Goal: Task Accomplishment & Management: Use online tool/utility

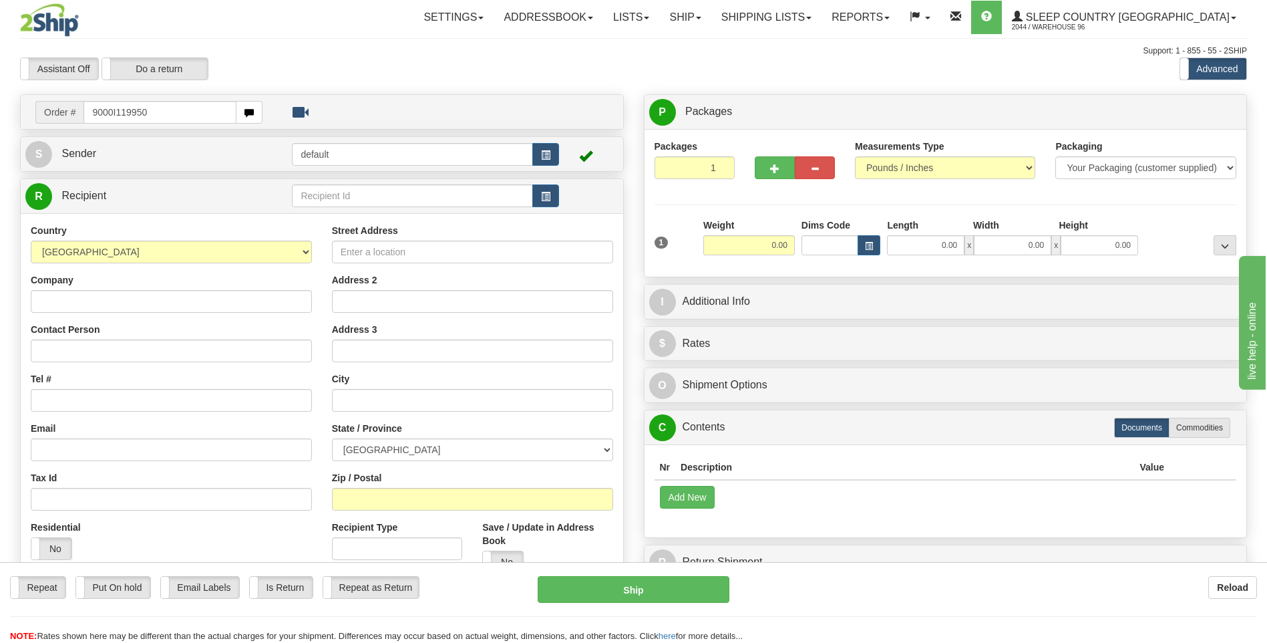
type input "9000I119950"
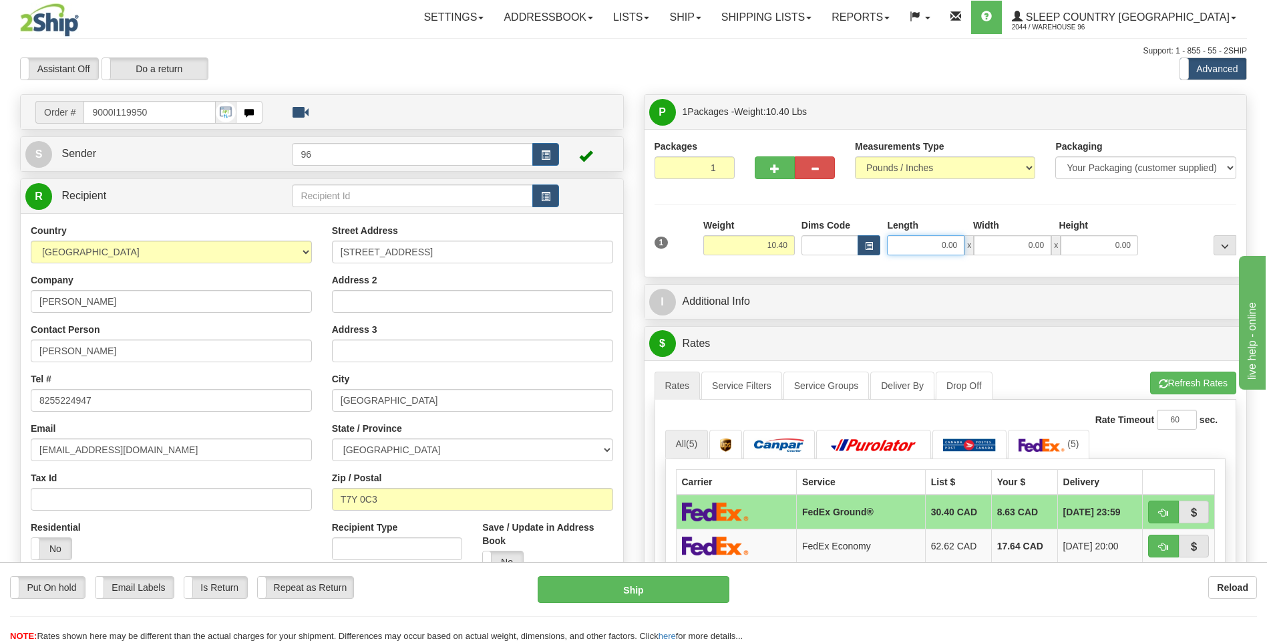
click at [957, 246] on input "0.00" at bounding box center [925, 245] width 77 height 20
type input "14.00"
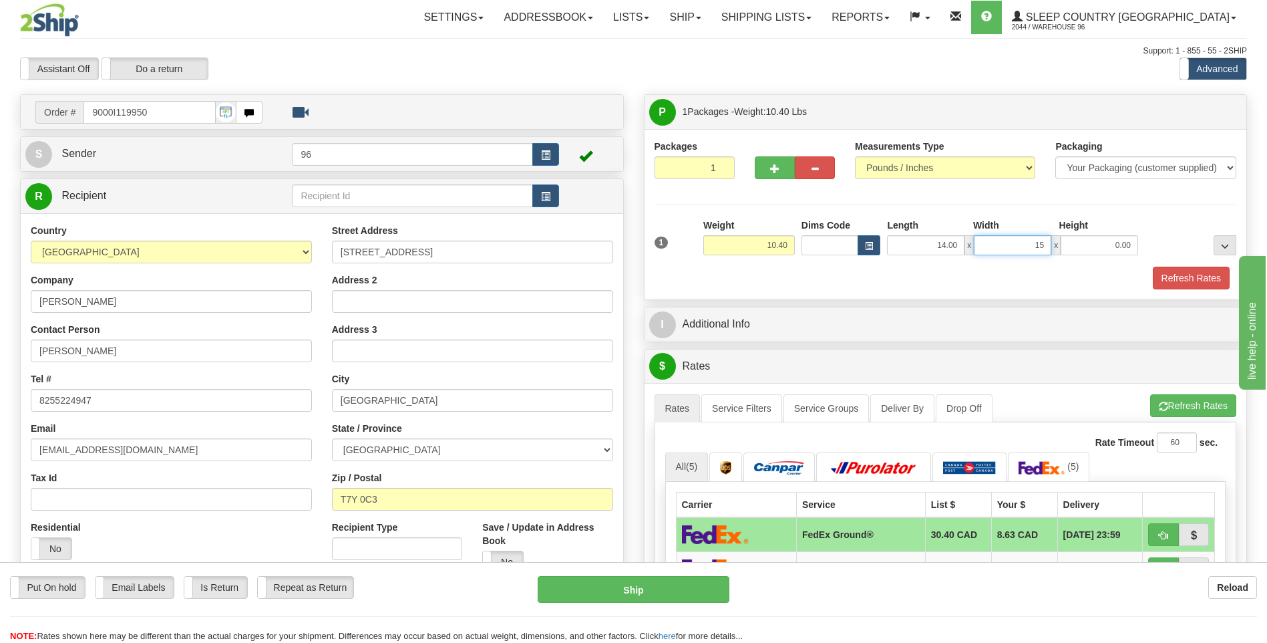
type input "15.00"
type input "7.00"
click at [1180, 274] on button "Refresh Rates" at bounding box center [1191, 278] width 77 height 23
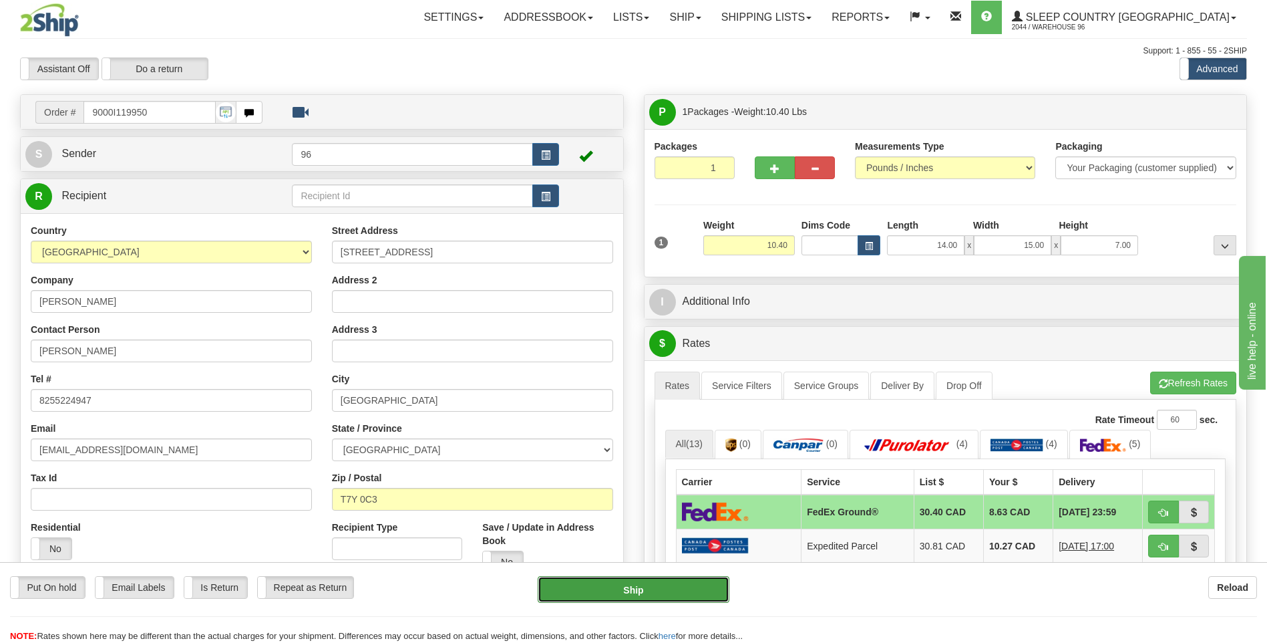
click at [668, 595] on button "Ship" at bounding box center [633, 589] width 191 height 27
type input "92"
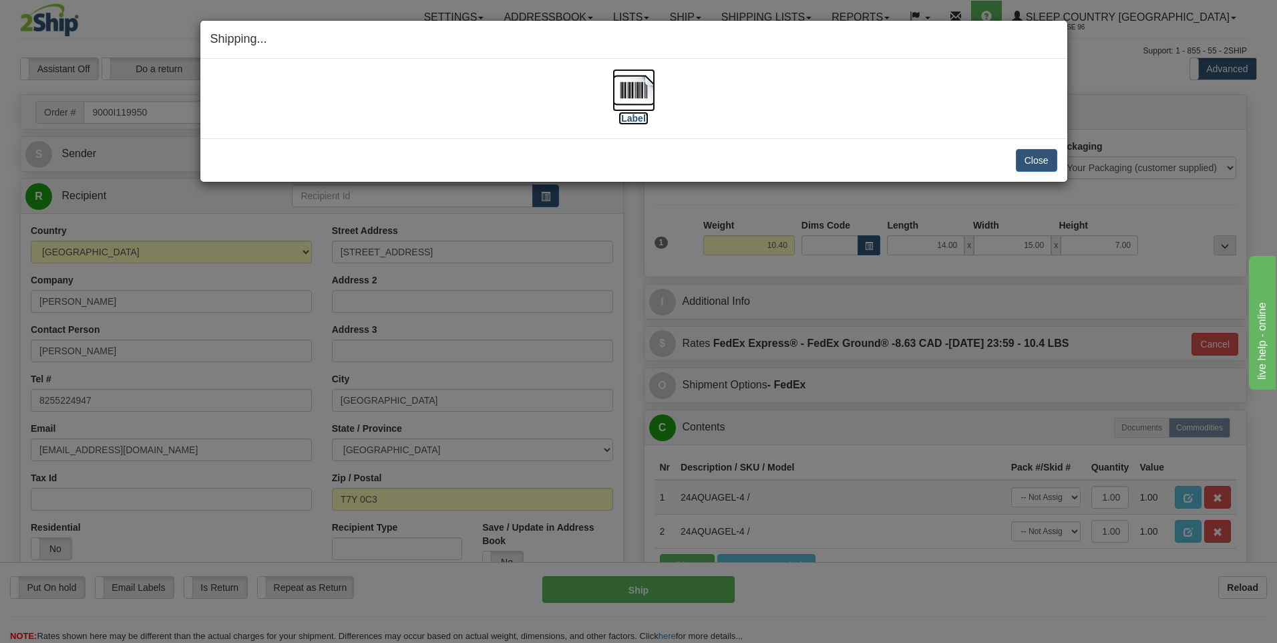
click at [633, 88] on img at bounding box center [634, 90] width 43 height 43
click at [1038, 161] on button "Close" at bounding box center [1036, 160] width 41 height 23
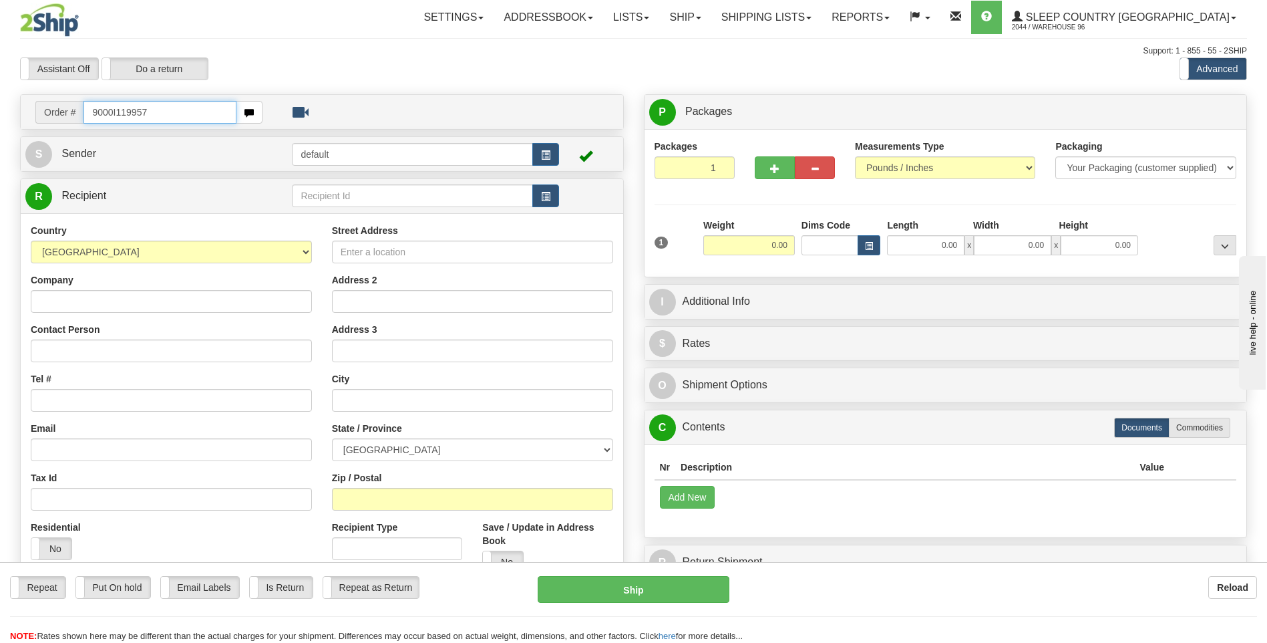
type input "9000I119957"
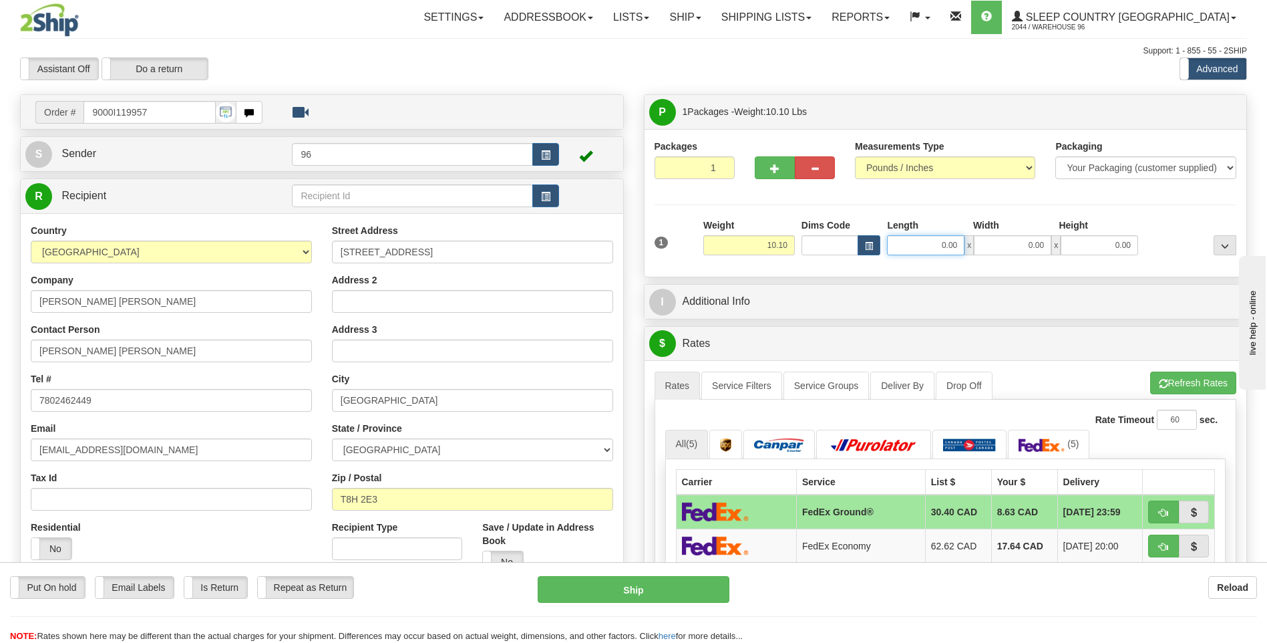
click at [956, 254] on input "0.00" at bounding box center [925, 245] width 77 height 20
type input "17.00"
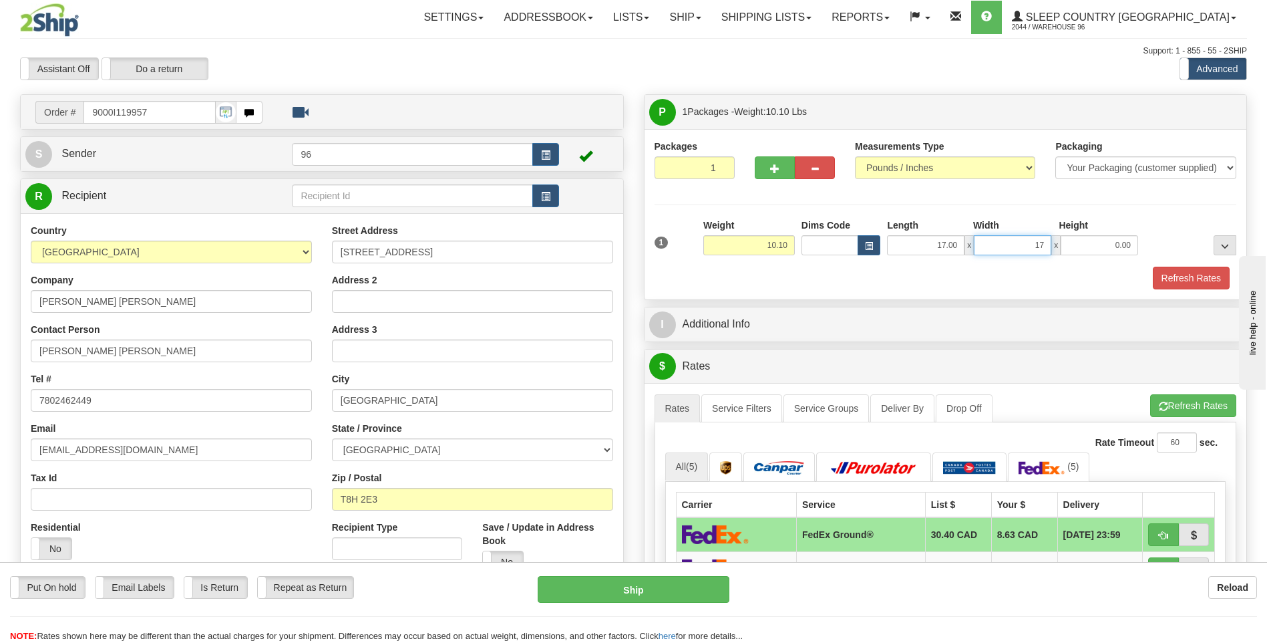
type input "17.00"
type input "8.00"
click at [1193, 284] on button "Refresh Rates" at bounding box center [1191, 278] width 77 height 23
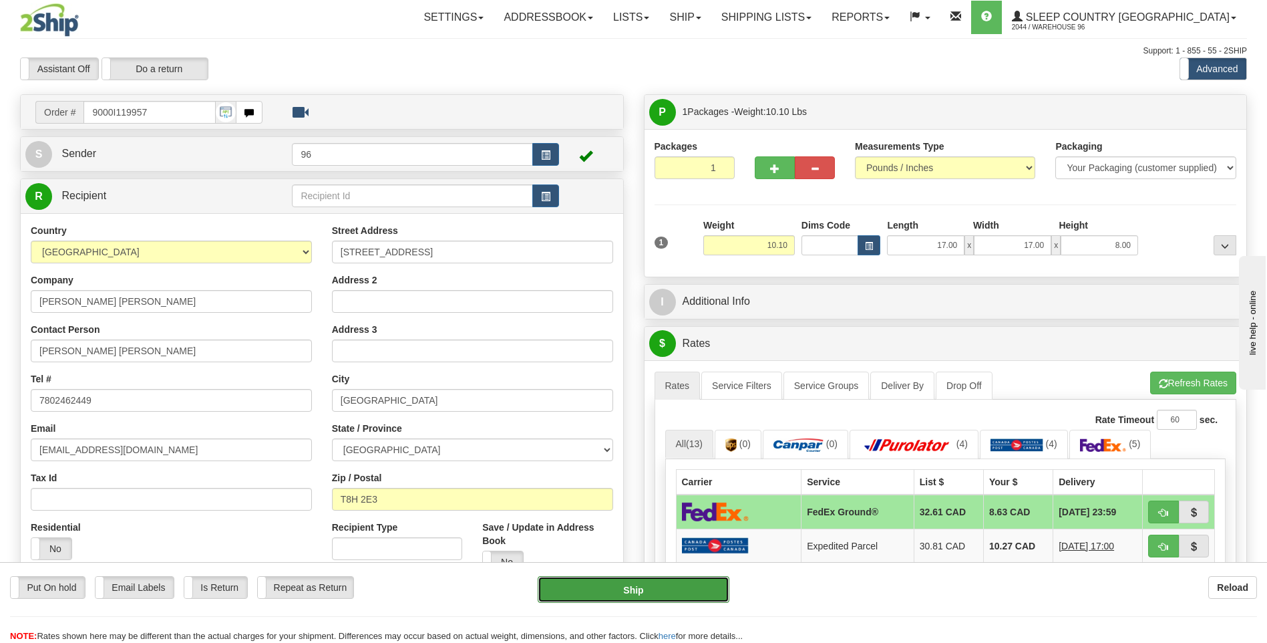
click at [606, 581] on button "Ship" at bounding box center [633, 589] width 191 height 27
type input "92"
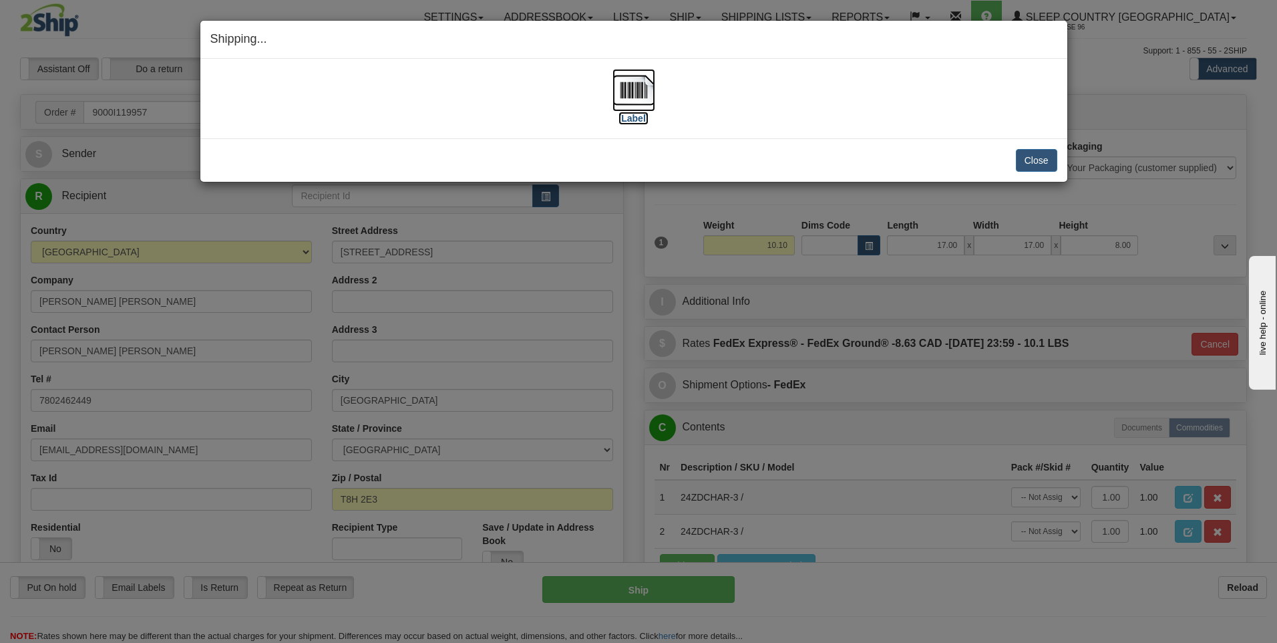
click at [640, 96] on img at bounding box center [634, 90] width 43 height 43
click at [1041, 165] on button "Close" at bounding box center [1036, 160] width 41 height 23
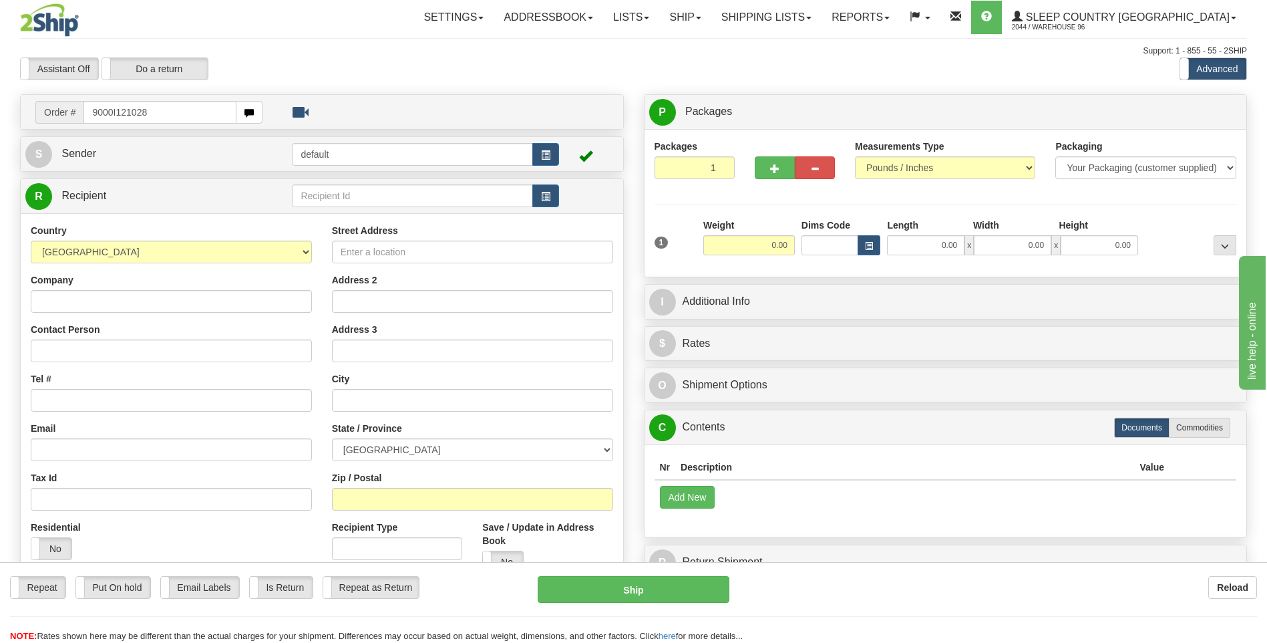
type input "9000I121028"
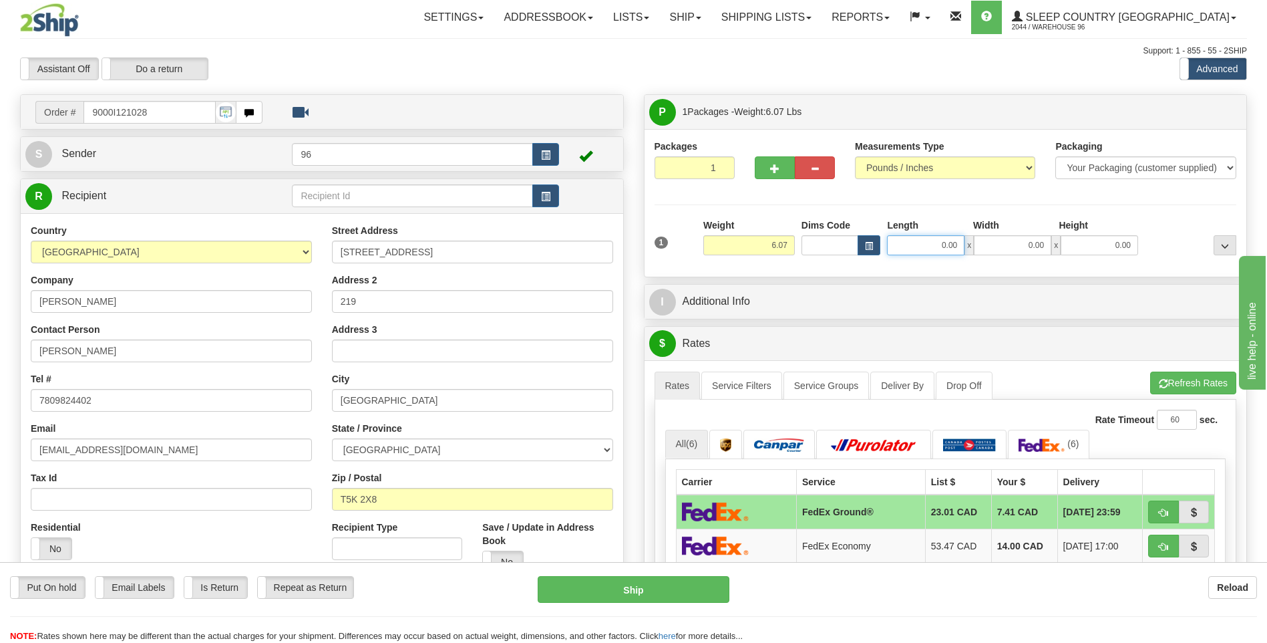
click at [960, 246] on input "0.00" at bounding box center [925, 245] width 77 height 20
type input "13.00"
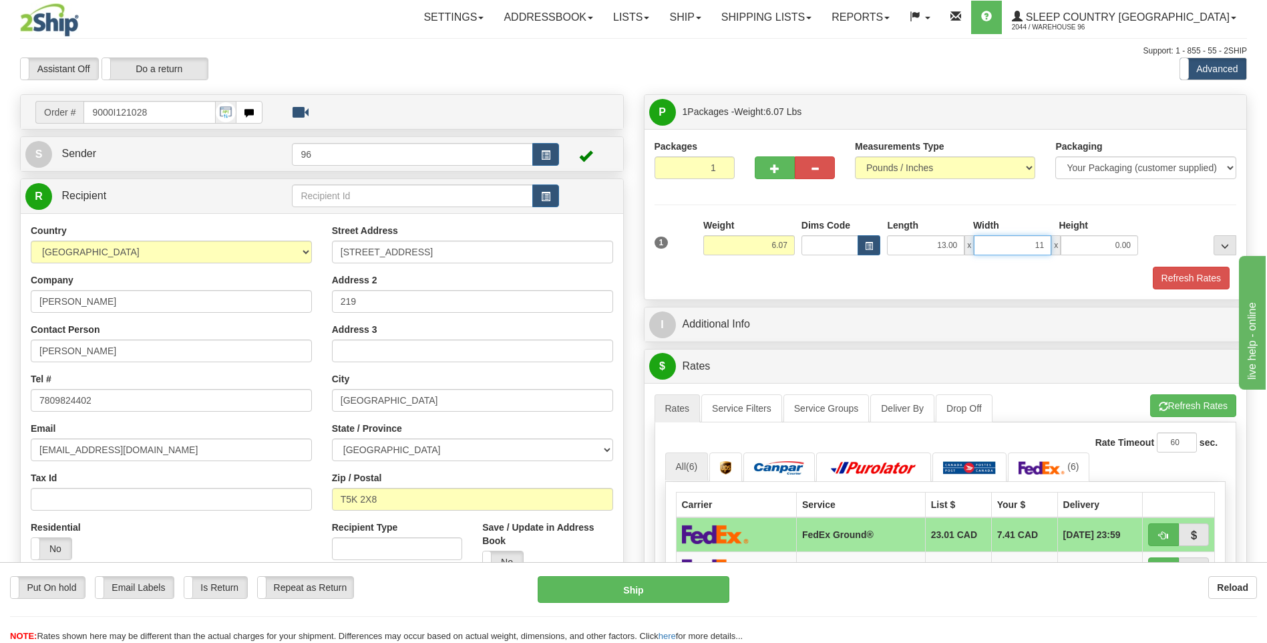
type input "11.00"
type input "4.00"
click at [1184, 282] on button "Refresh Rates" at bounding box center [1191, 278] width 77 height 23
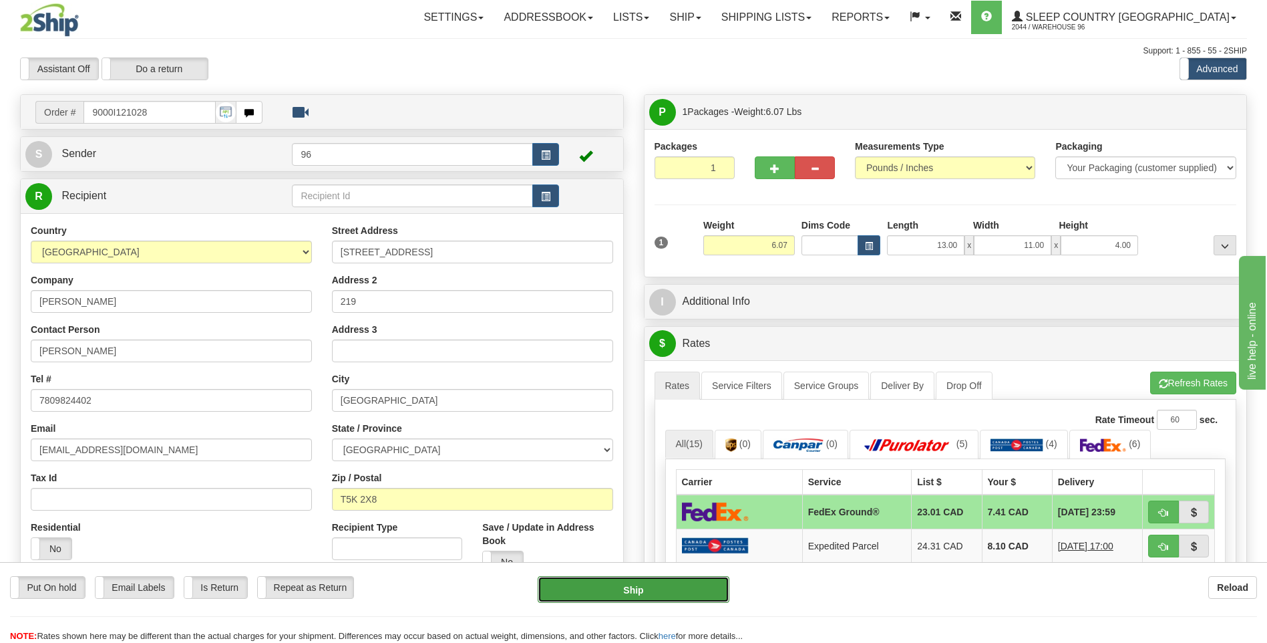
click at [659, 593] on button "Ship" at bounding box center [633, 589] width 191 height 27
type input "92"
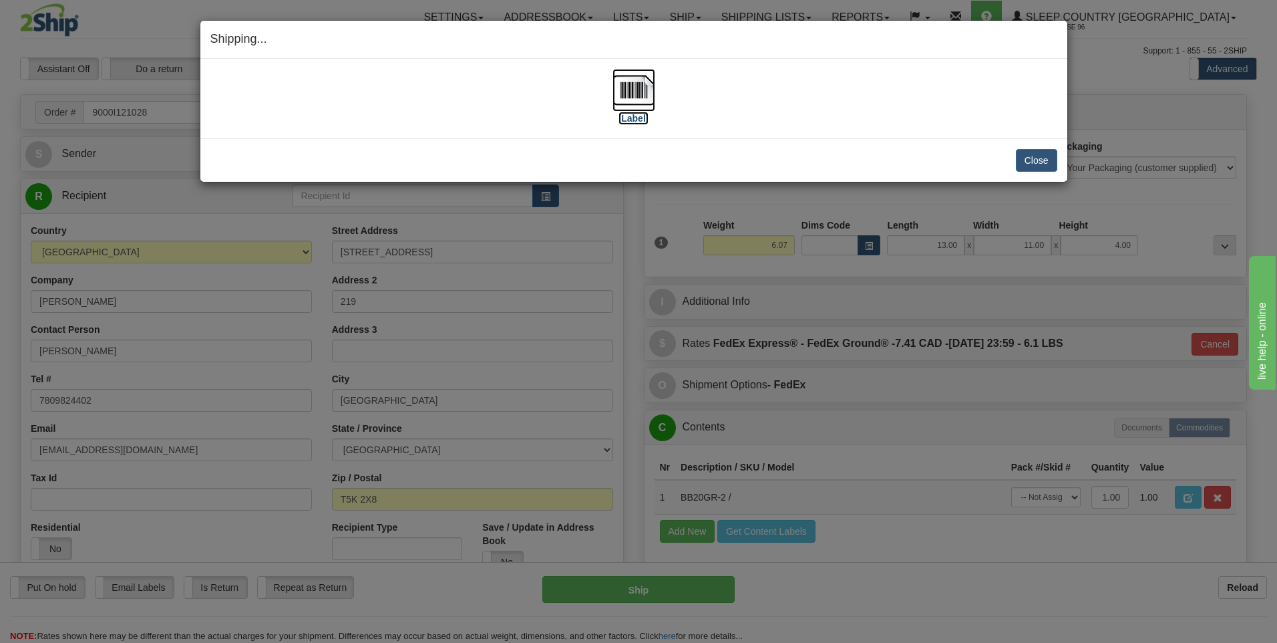
click at [635, 93] on img at bounding box center [634, 90] width 43 height 43
click at [1033, 160] on button "Close" at bounding box center [1036, 160] width 41 height 23
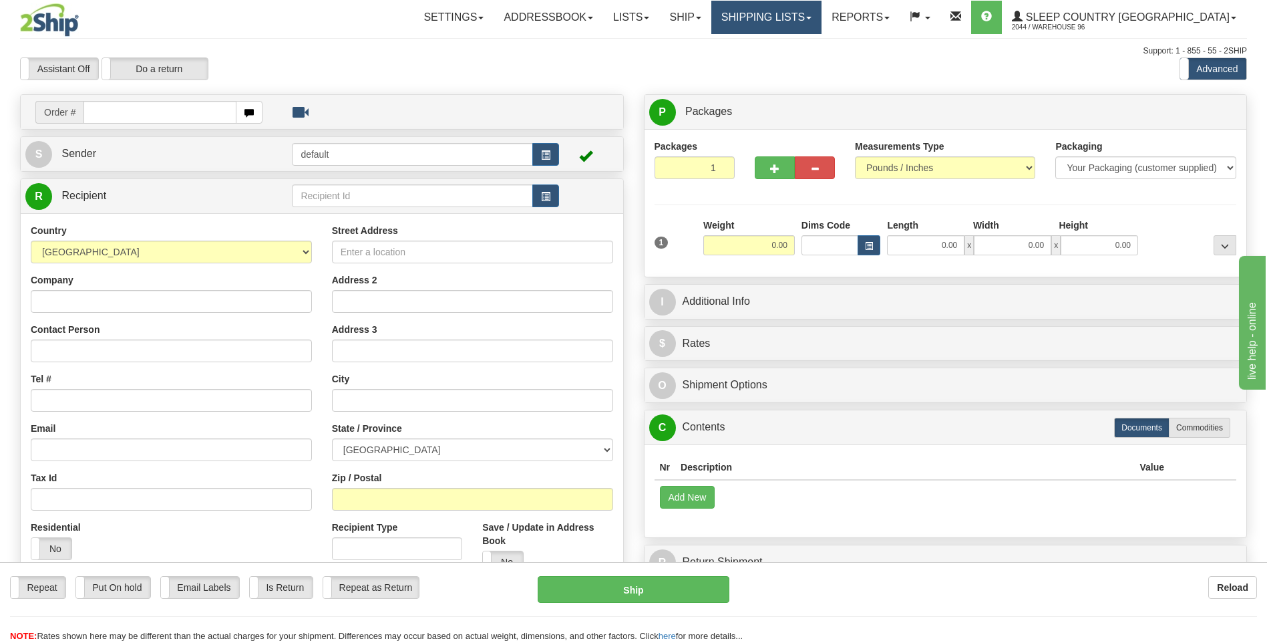
click at [822, 11] on link "Shipping lists" at bounding box center [766, 17] width 110 height 33
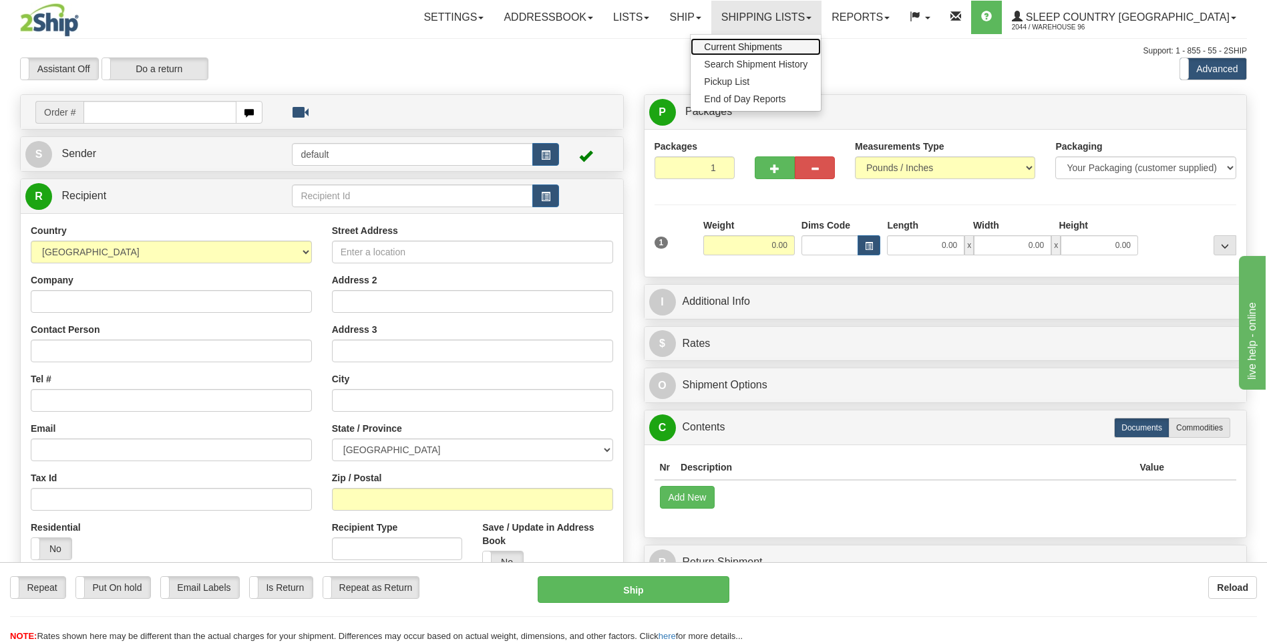
click at [782, 47] on span "Current Shipments" at bounding box center [743, 46] width 78 height 11
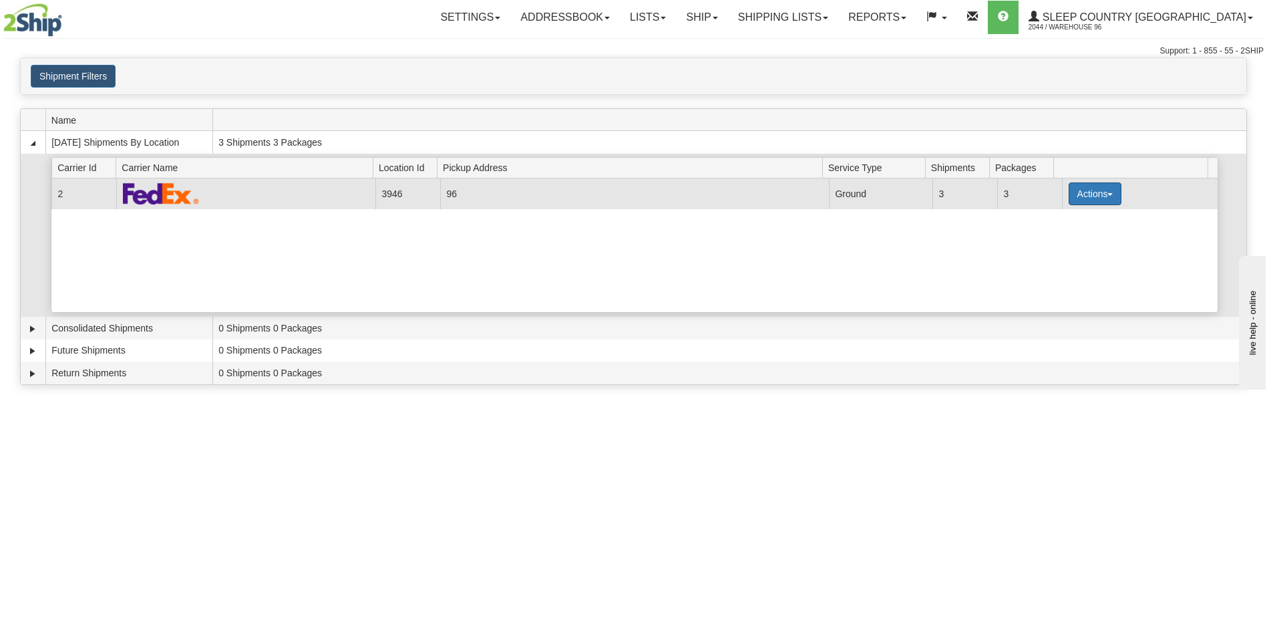
click at [1091, 194] on button "Actions" at bounding box center [1095, 193] width 53 height 23
click at [1045, 236] on span "Close" at bounding box center [1042, 235] width 31 height 9
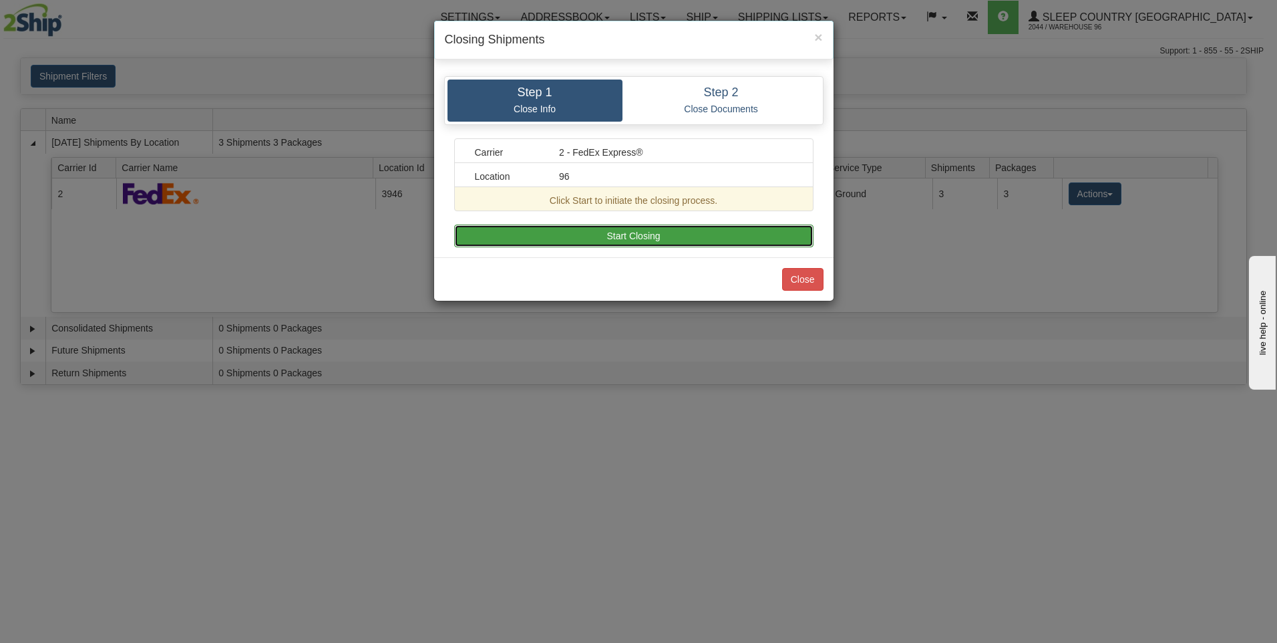
click at [675, 235] on button "Start Closing" at bounding box center [633, 235] width 359 height 23
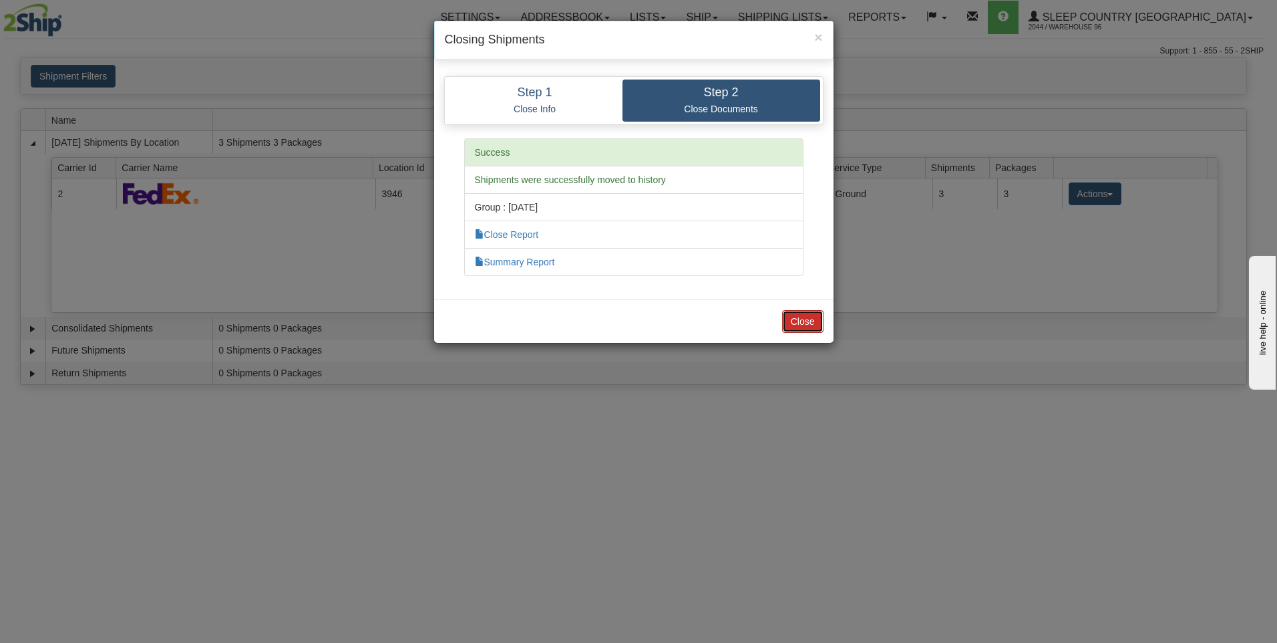
click at [807, 319] on button "Close" at bounding box center [802, 321] width 41 height 23
